Goal: Navigation & Orientation: Go to known website

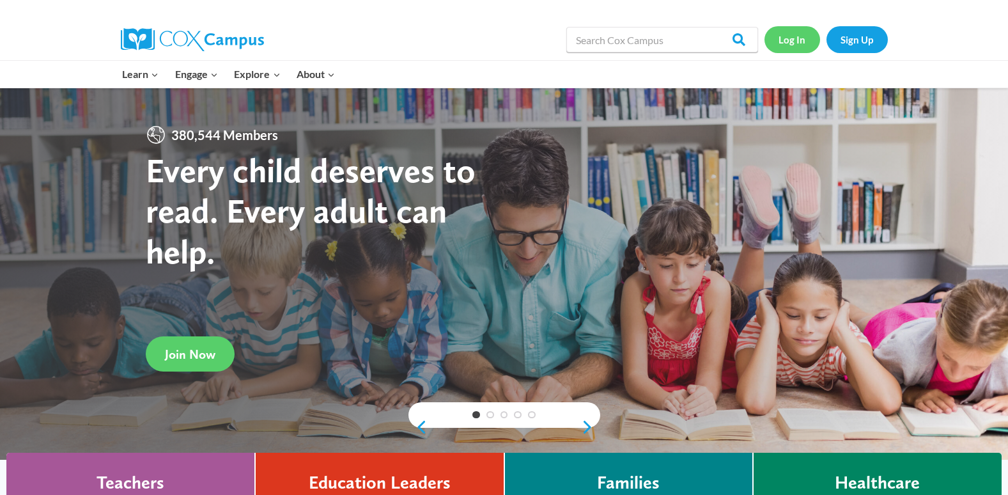
click at [781, 37] on link "Log In" at bounding box center [793, 39] width 56 height 26
click at [794, 36] on link "Log In" at bounding box center [793, 39] width 56 height 26
